Goal: Task Accomplishment & Management: Manage account settings

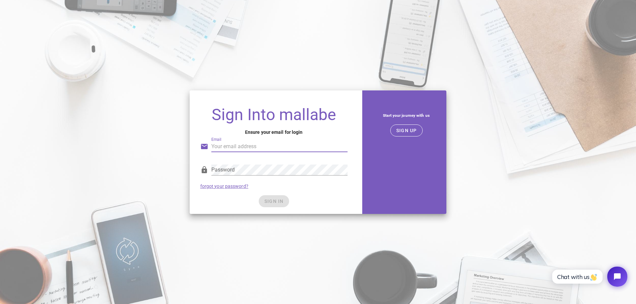
click at [249, 146] on input "Email" at bounding box center [279, 146] width 136 height 11
click at [287, 93] on div "Sign Into mallabe Ensure your email for login Email Email is not valid. Passwor…" at bounding box center [274, 152] width 177 height 132
click at [247, 148] on input "Email" at bounding box center [279, 146] width 136 height 11
type input "horecamarketingro@gmail.com"
click at [403, 127] on button "SIGN UP" at bounding box center [406, 131] width 32 height 12
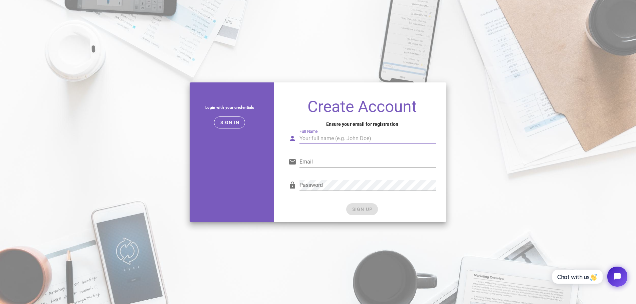
click at [331, 137] on input "Full Name" at bounding box center [367, 138] width 136 height 11
type input "Andrei"
type input "horecamarketingro@gmail.com"
click at [337, 136] on input "Andrei" at bounding box center [367, 138] width 136 height 11
type input "Andrei HoReCa"
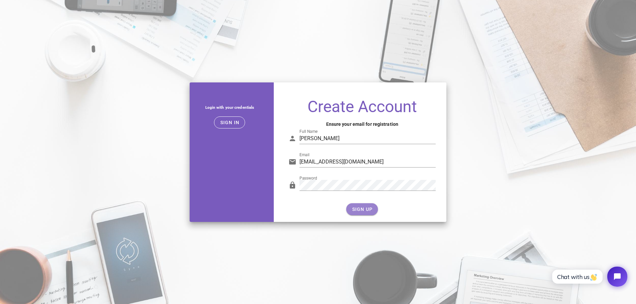
click at [359, 206] on button "SIGN UP" at bounding box center [362, 209] width 32 height 12
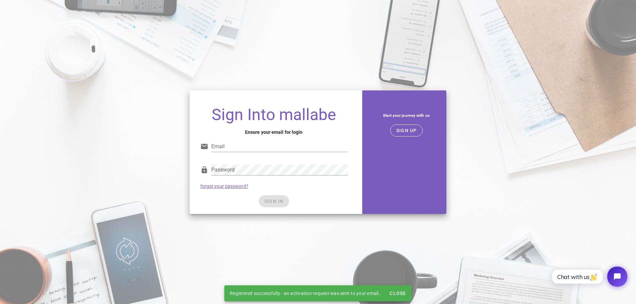
type input "horecamarketingro@gmail.com"
click at [274, 203] on div "SIGN IN" at bounding box center [273, 201] width 147 height 12
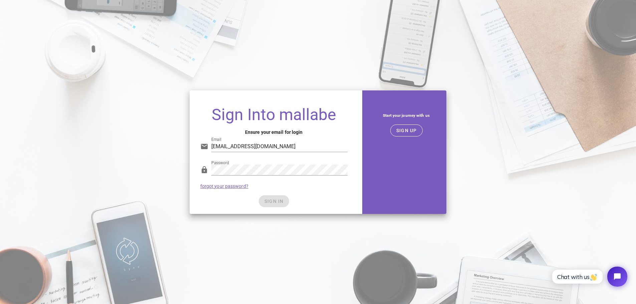
click at [274, 201] on div "SIGN IN" at bounding box center [273, 201] width 147 height 12
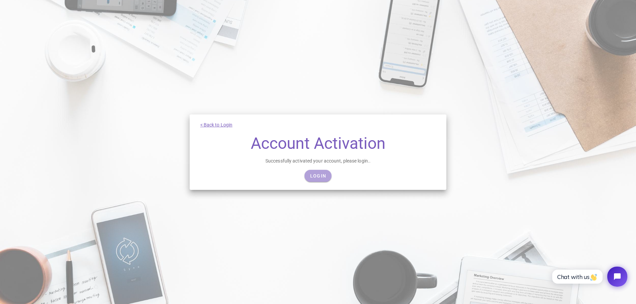
click at [322, 175] on span "Login" at bounding box center [318, 175] width 16 height 5
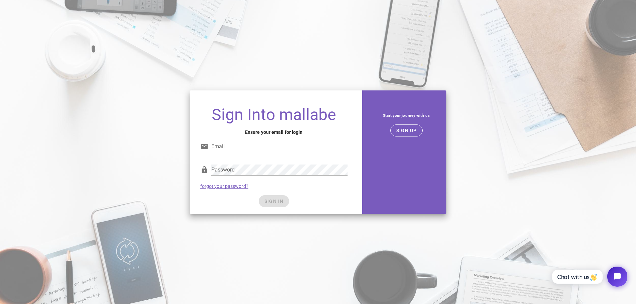
type input "horecamarketingro@gmail.com"
click at [271, 202] on div "SIGN IN" at bounding box center [273, 201] width 147 height 12
click at [271, 202] on span "SIGN IN" at bounding box center [274, 201] width 20 height 5
